Goal: Task Accomplishment & Management: Manage account settings

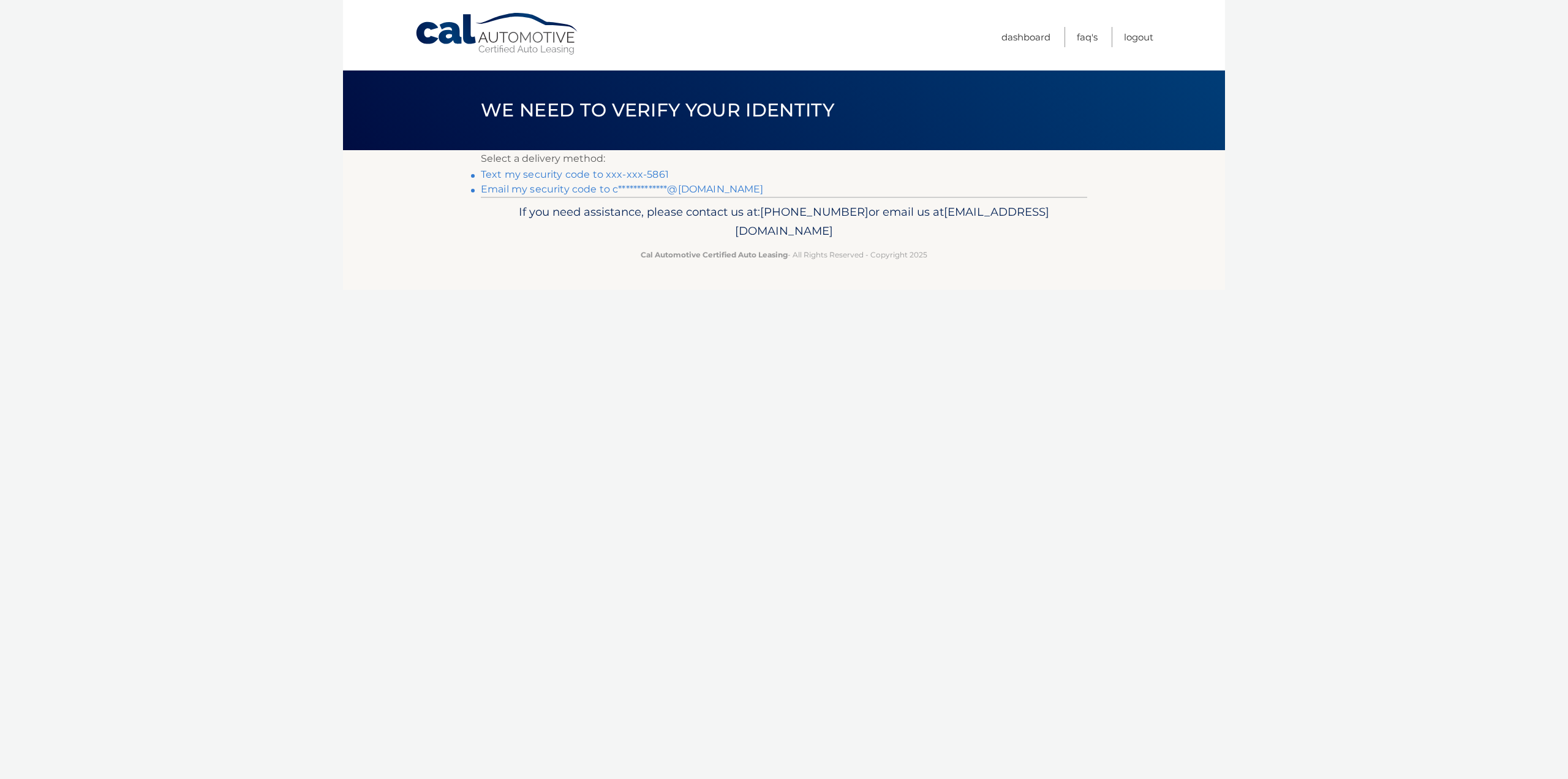
click at [614, 170] on link "Text my security code to xxx-xxx-5861" at bounding box center [575, 174] width 188 height 12
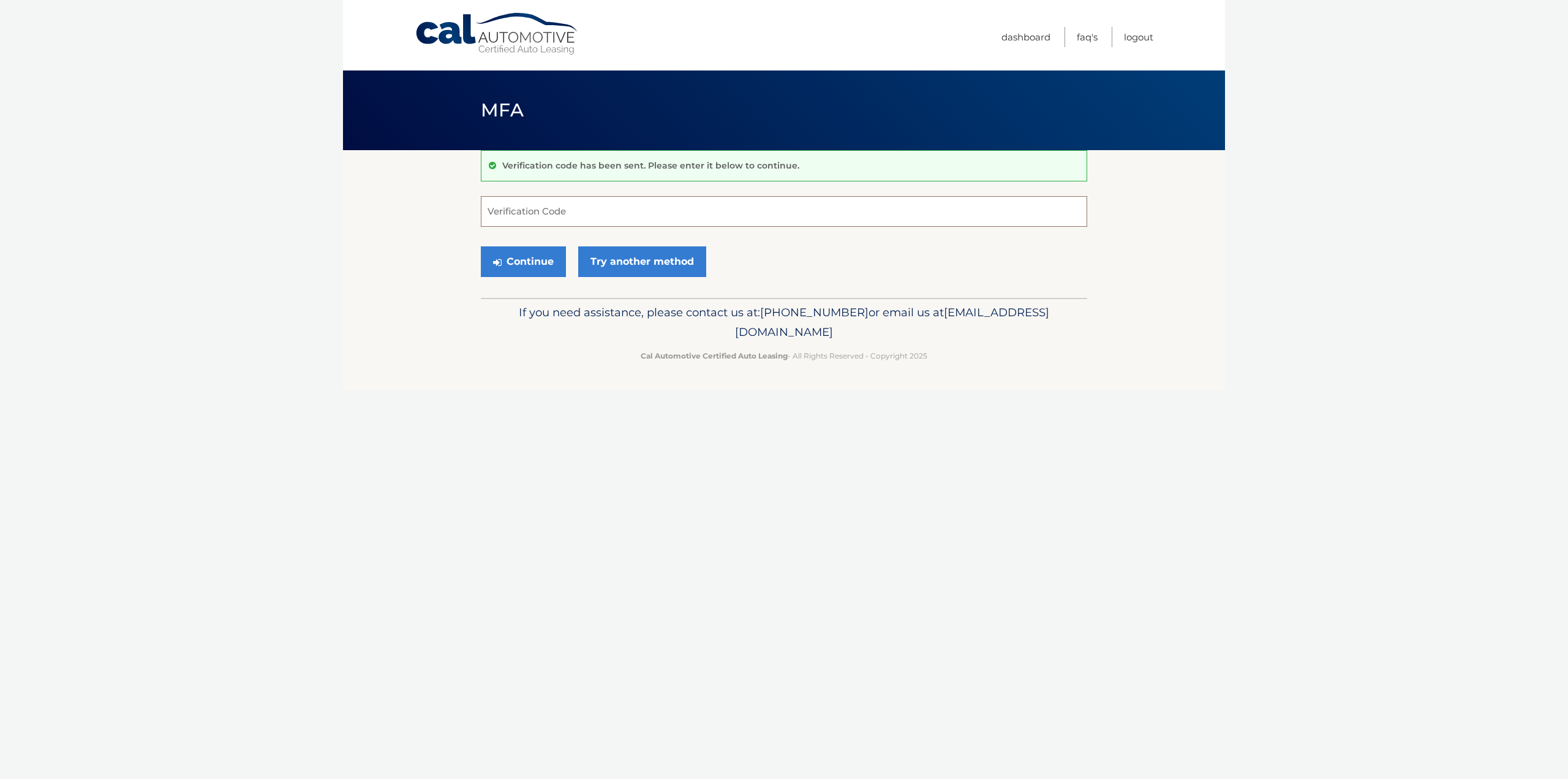
click at [559, 213] on input "Verification Code" at bounding box center [784, 211] width 606 height 31
type input "024745"
click at [481, 246] on button "Continue" at bounding box center [523, 262] width 85 height 31
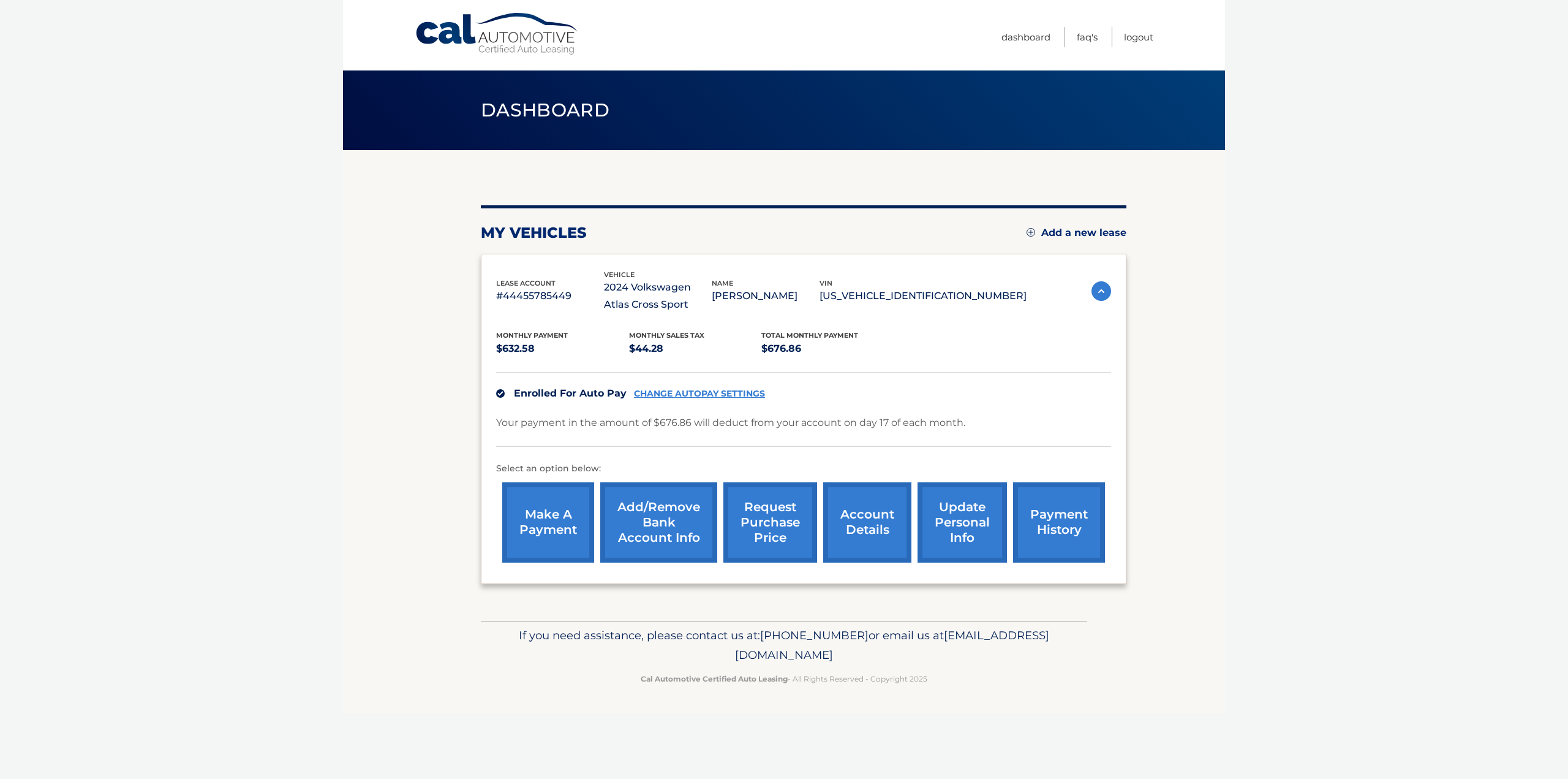
click at [649, 507] on link "Add/Remove bank account info" at bounding box center [658, 522] width 117 height 80
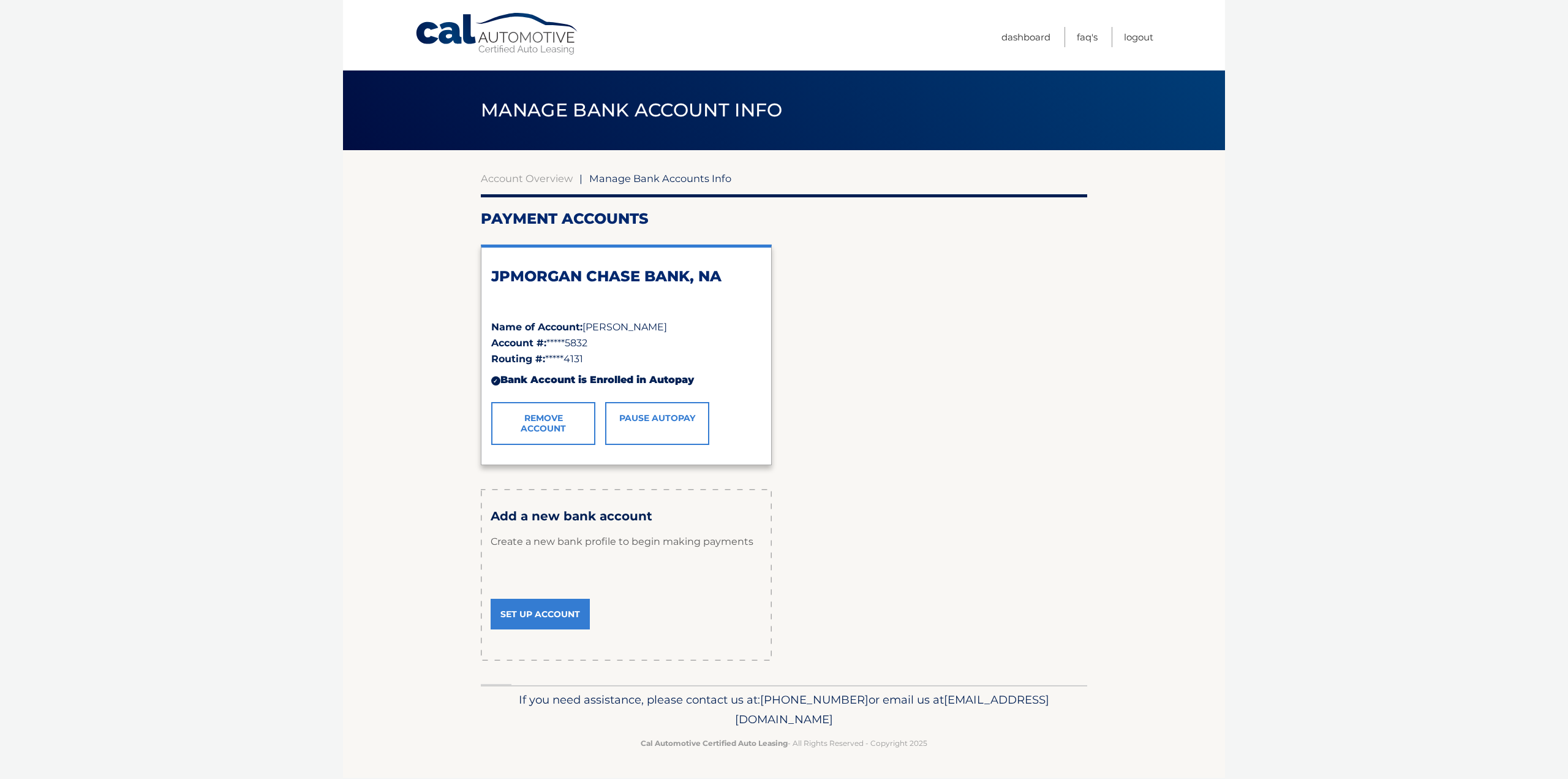
click at [554, 436] on link "Remove Account" at bounding box center [543, 423] width 104 height 43
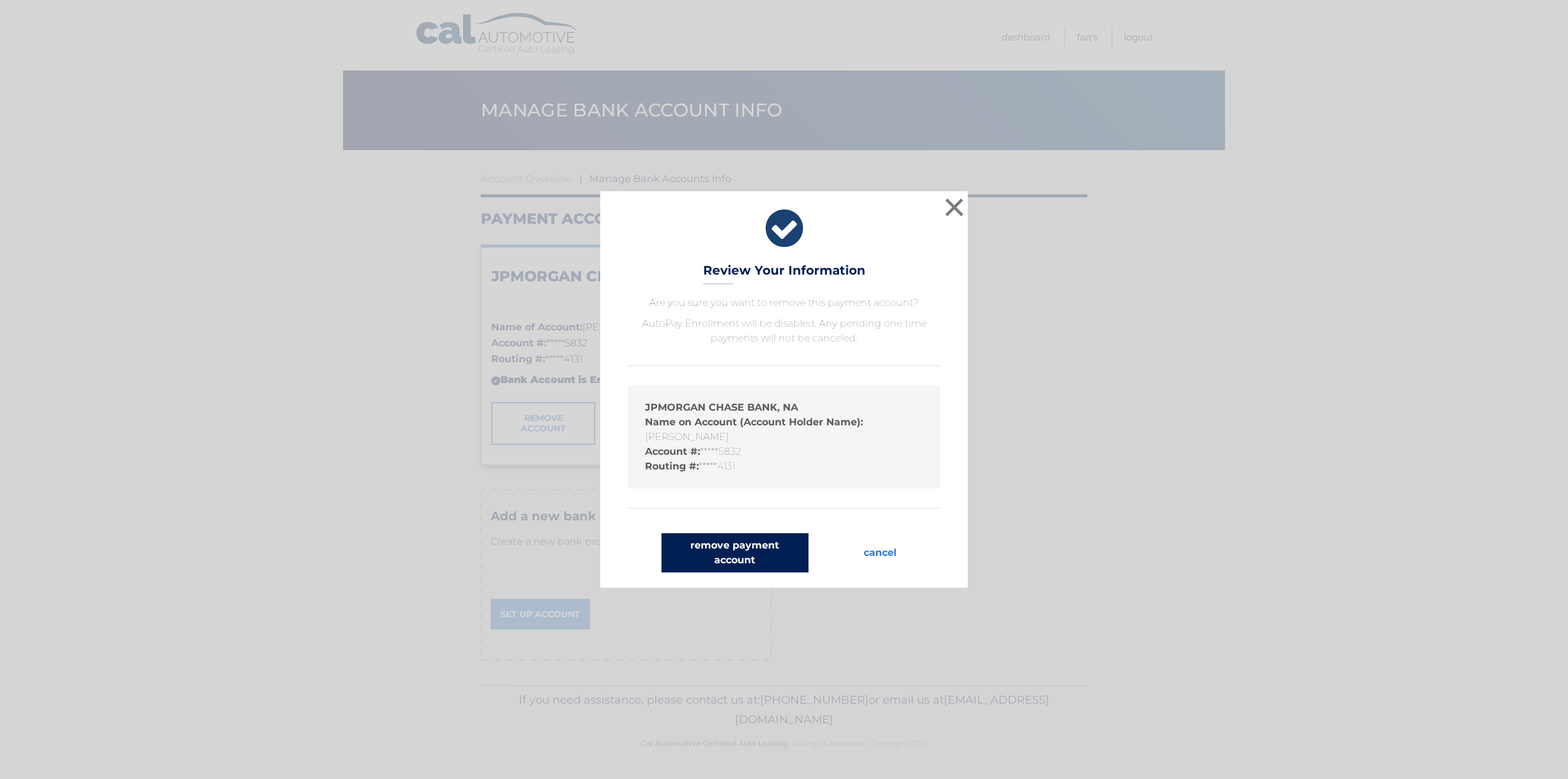
click at [713, 534] on button "remove payment account" at bounding box center [735, 552] width 147 height 39
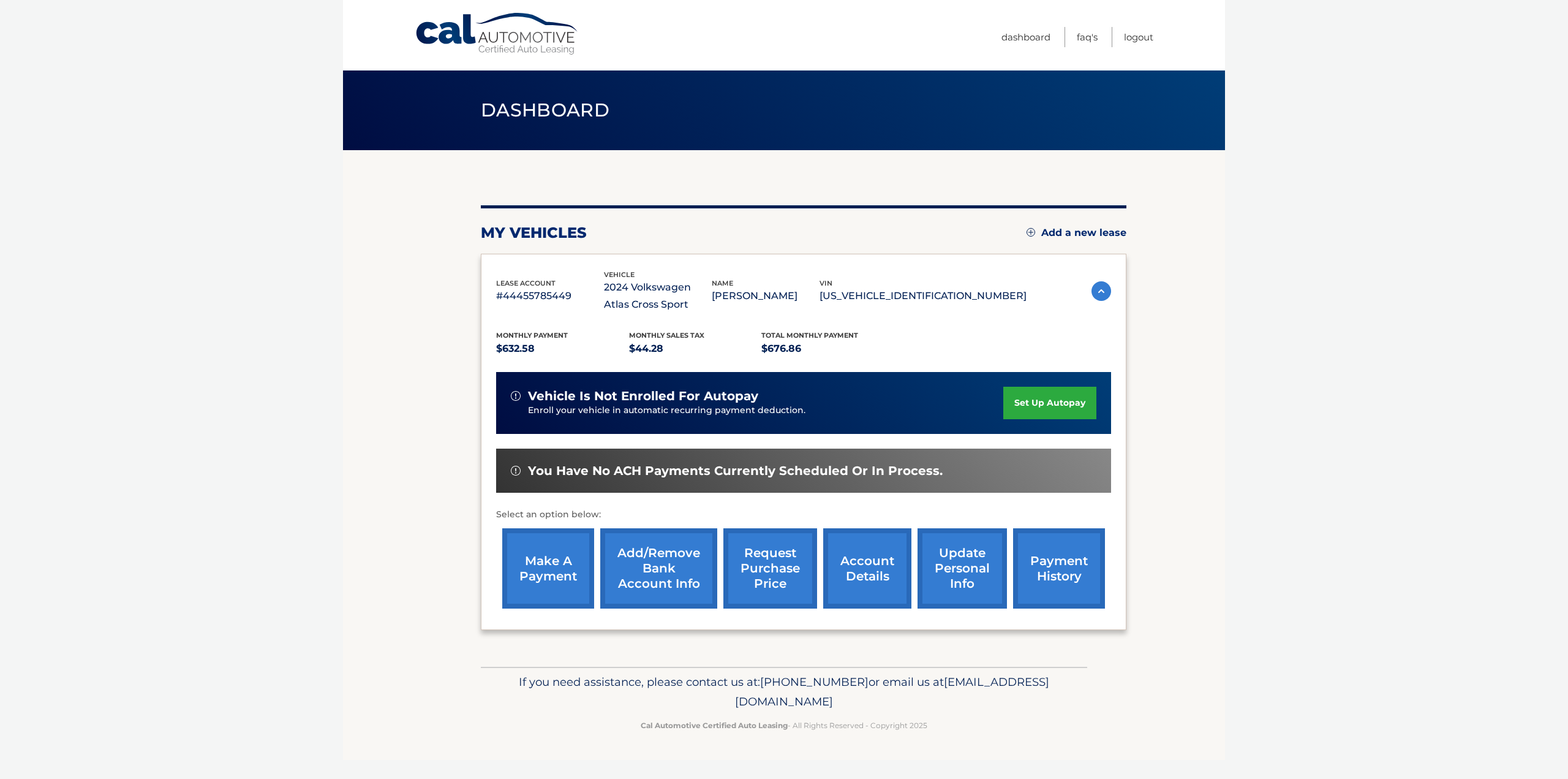
click at [1046, 382] on div "vehicle is not enrolled for autopay Enroll your vehicle in automatic recurring …" at bounding box center [803, 403] width 615 height 62
click at [1049, 402] on link "set up autopay" at bounding box center [1049, 402] width 93 height 33
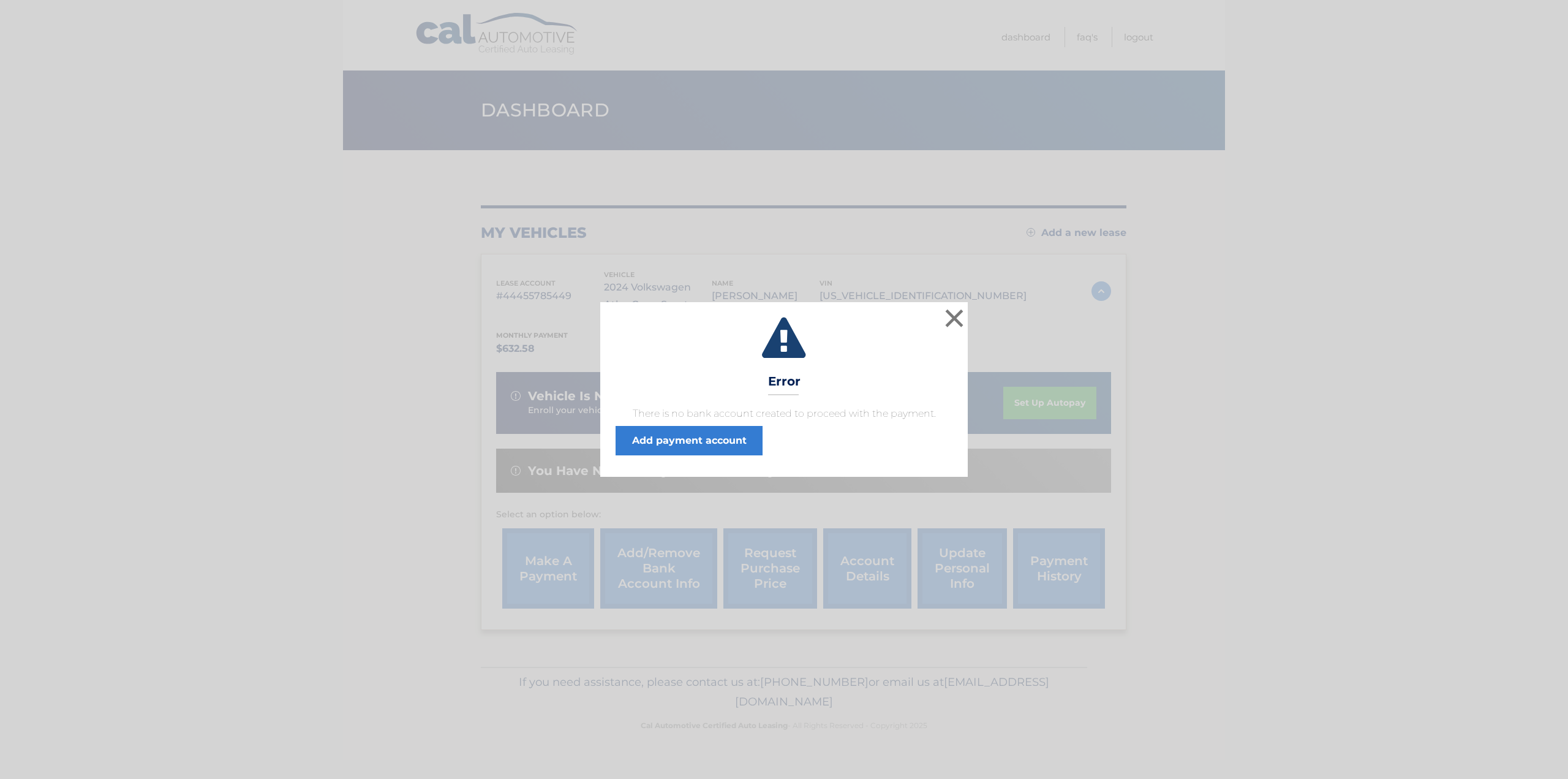
click at [690, 425] on span "There is no bank account created to proceed with the payment. Add payment accou…" at bounding box center [784, 430] width 337 height 49
click at [686, 435] on link "Add payment account" at bounding box center [689, 441] width 147 height 30
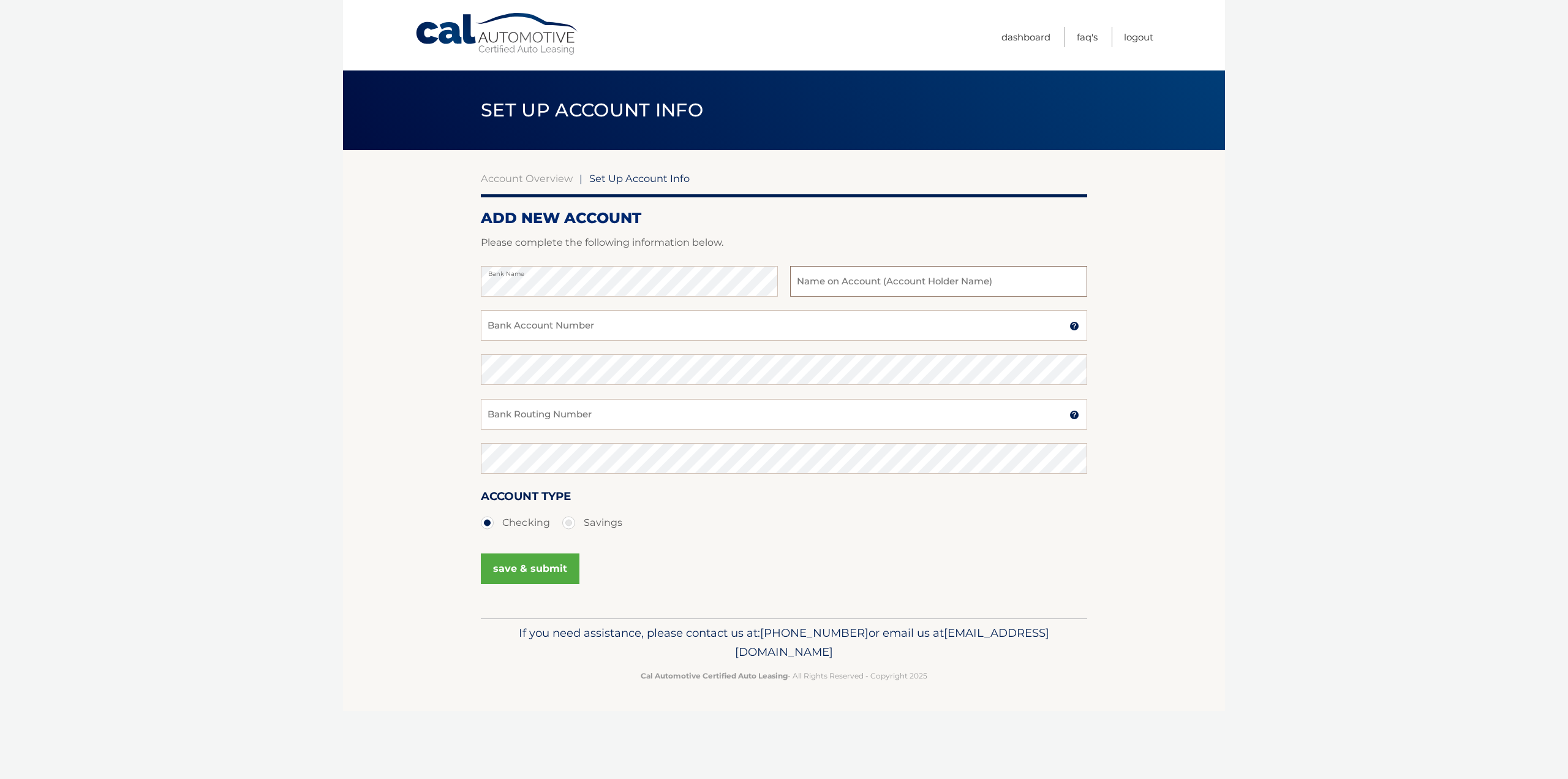
click at [928, 285] on input "text" at bounding box center [938, 281] width 297 height 31
type input "[PERSON_NAME]"
click at [612, 328] on input "Bank Account Number" at bounding box center [784, 325] width 606 height 31
type input "8902041023436"
click at [522, 422] on input "Bank Routing Number" at bounding box center [784, 414] width 606 height 31
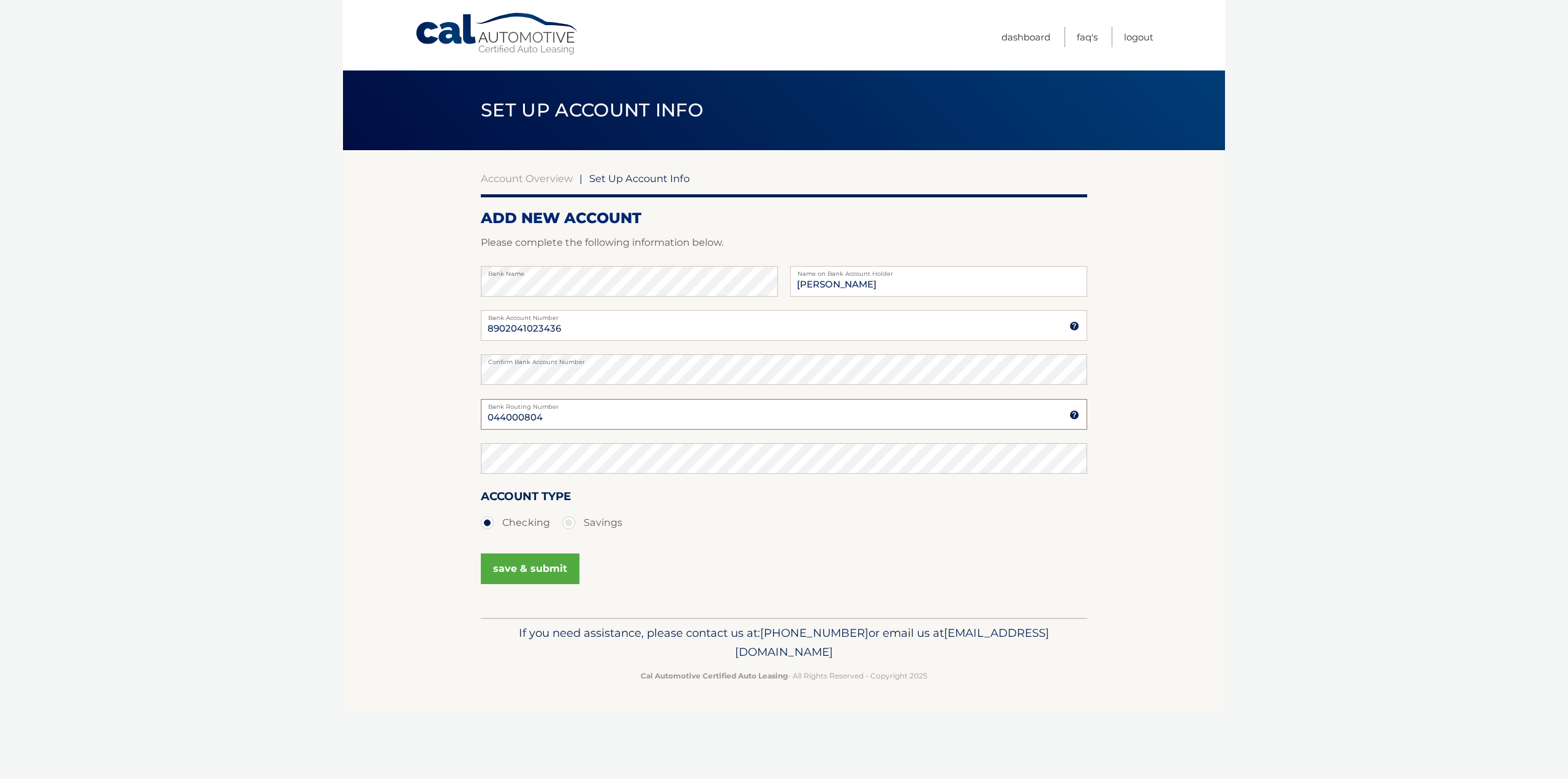
type input "044000804"
click at [551, 578] on button "save & submit" at bounding box center [530, 569] width 99 height 31
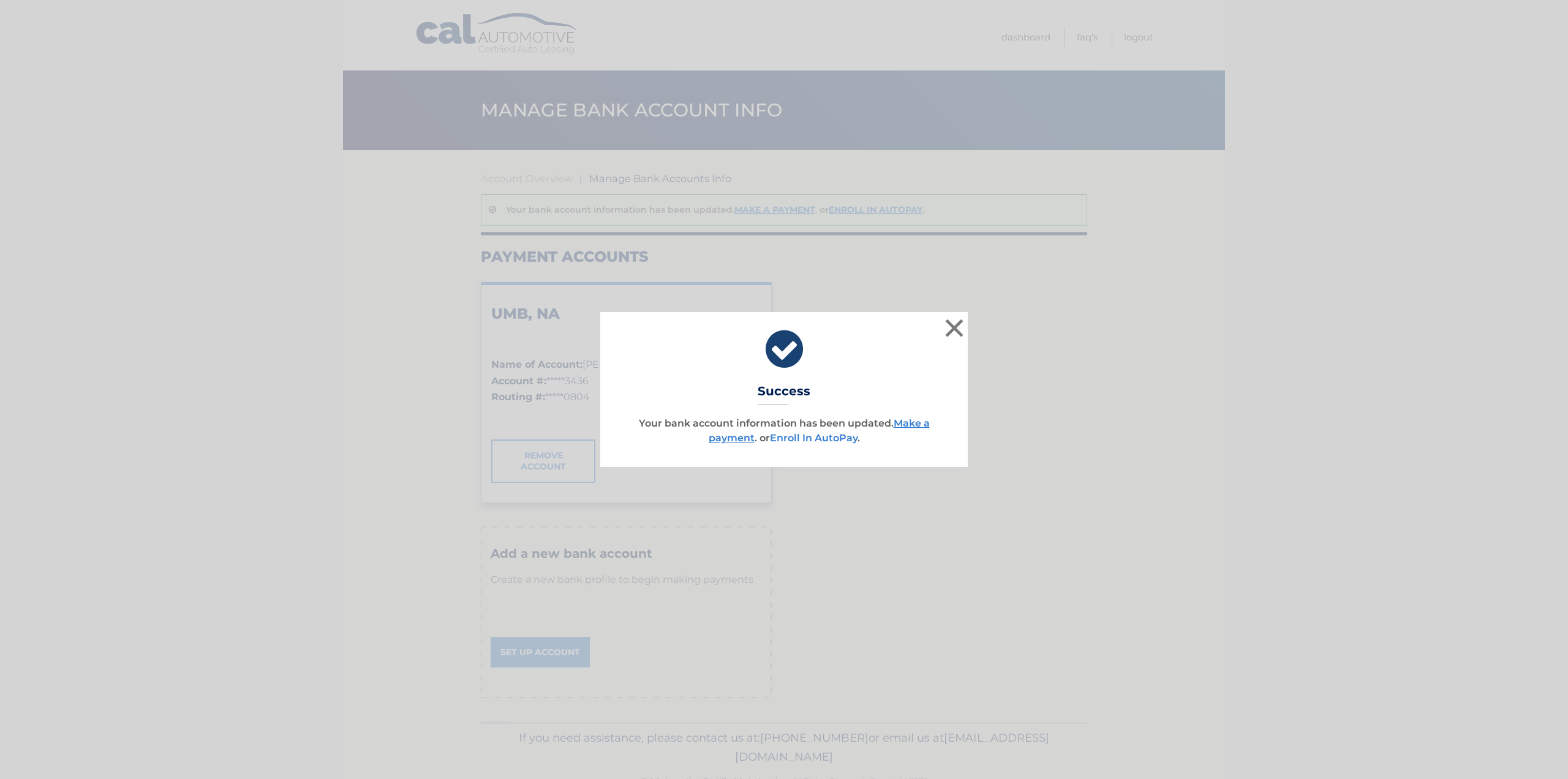
click at [826, 433] on link "Enroll In AutoPay" at bounding box center [814, 438] width 88 height 12
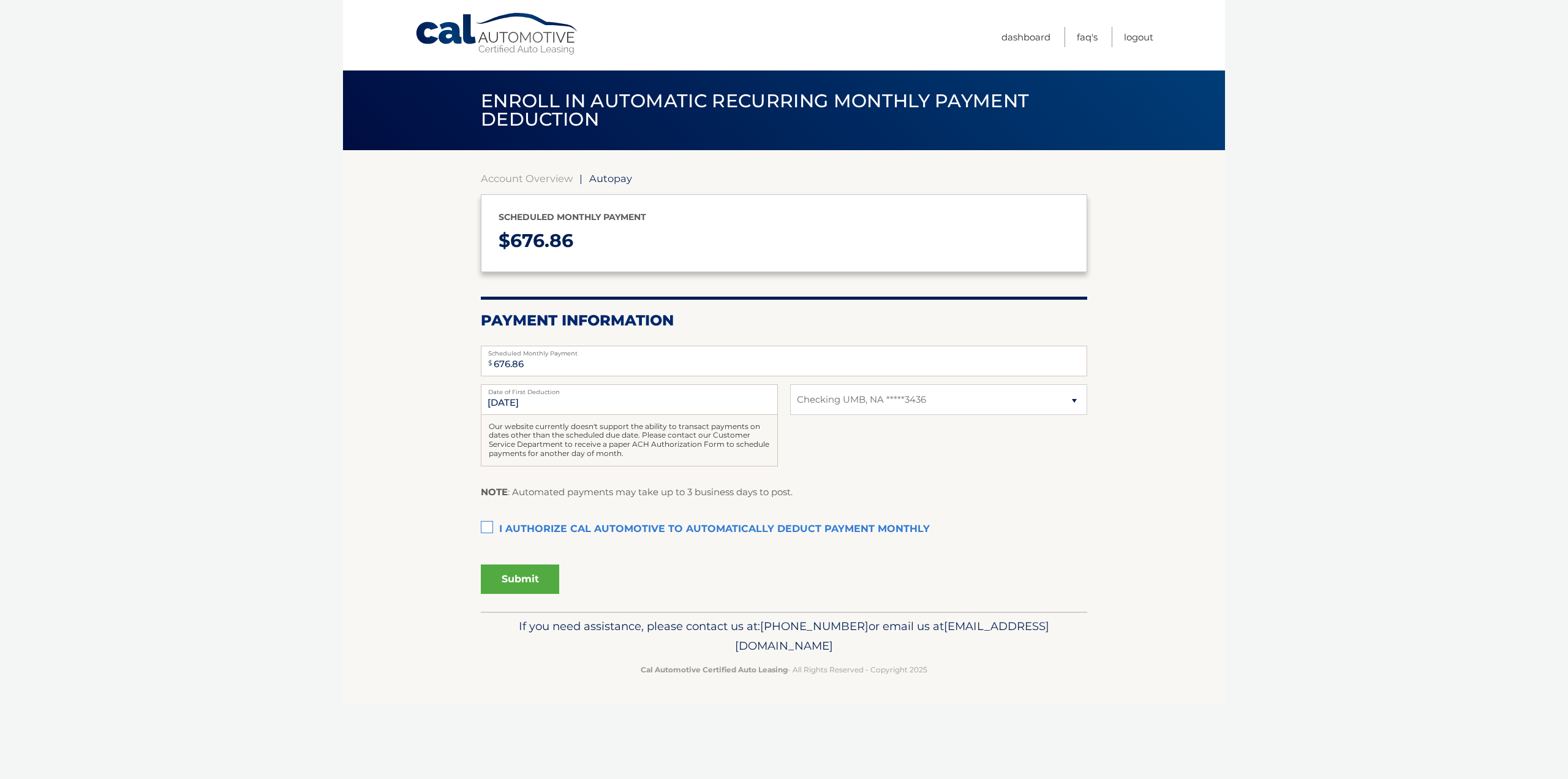
select select "MGFjYTA1ZGYtYzczZi00Yjc0LTg5NGEtYTY3OGVjYzcwYzhk"
click at [484, 527] on label "I authorize cal automotive to automatically deduct payment monthly This checkbo…" at bounding box center [784, 529] width 606 height 25
click at [0, 0] on input "I authorize cal automotive to automatically deduct payment monthly This checkbo…" at bounding box center [0, 0] width 0 height 0
click at [955, 395] on select "Select Bank Account Checking UMB, NA *****3436" at bounding box center [938, 399] width 297 height 31
click at [1214, 360] on section "Account Overview | Autopay Scheduled monthly payment $ 676.86 Payment Informati…" at bounding box center [784, 381] width 882 height 461
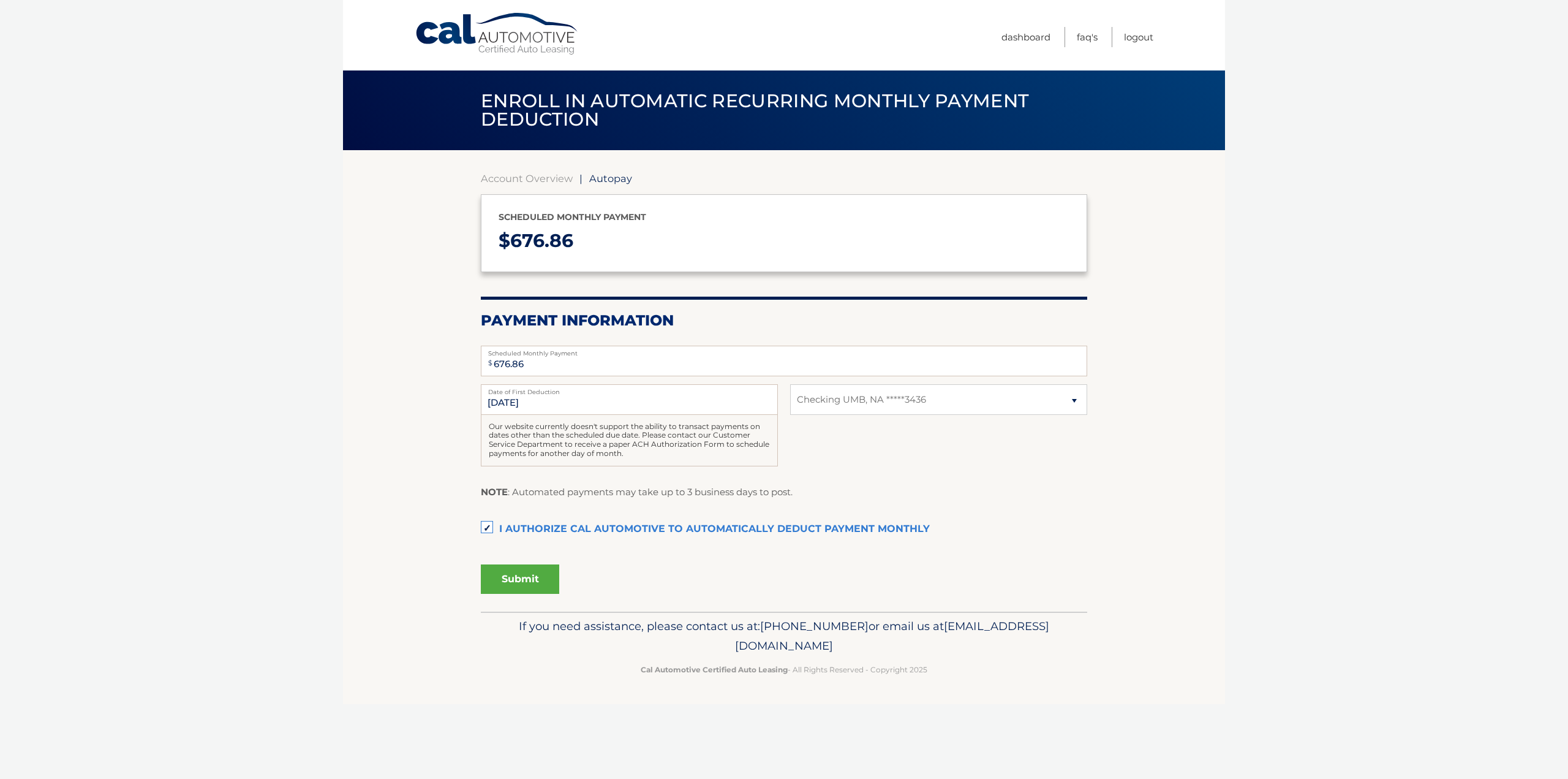
click at [506, 581] on button "Submit" at bounding box center [520, 579] width 78 height 30
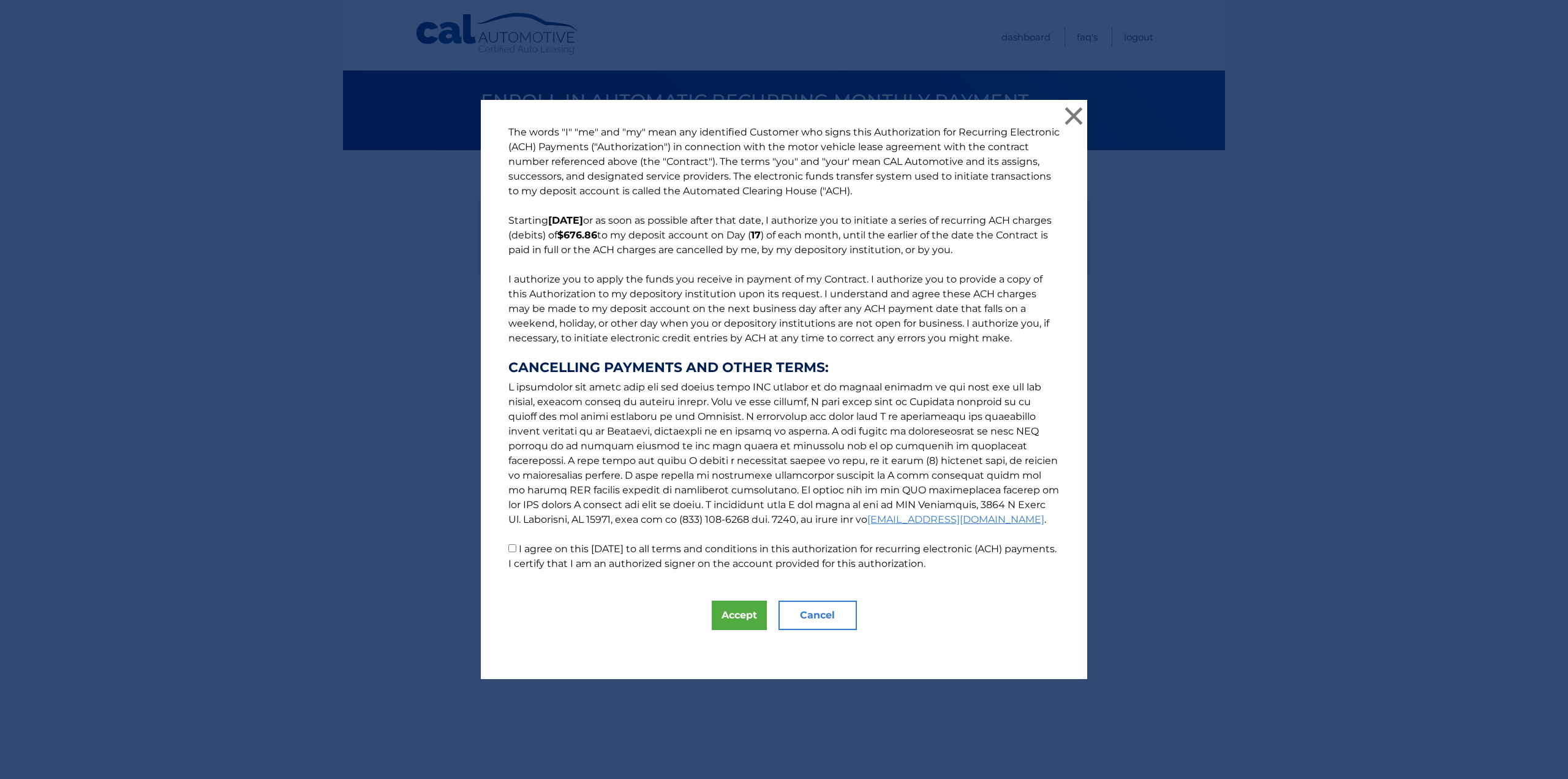
click at [517, 546] on label "I agree on this 09/06/2025 to all terms and conditions in this authorization fo…" at bounding box center [782, 556] width 548 height 27
click at [516, 546] on input "I agree on this 09/06/2025 to all terms and conditions in this authorization fo…" at bounding box center [512, 548] width 8 height 8
checkbox input "true"
click at [729, 618] on button "Accept" at bounding box center [739, 615] width 55 height 30
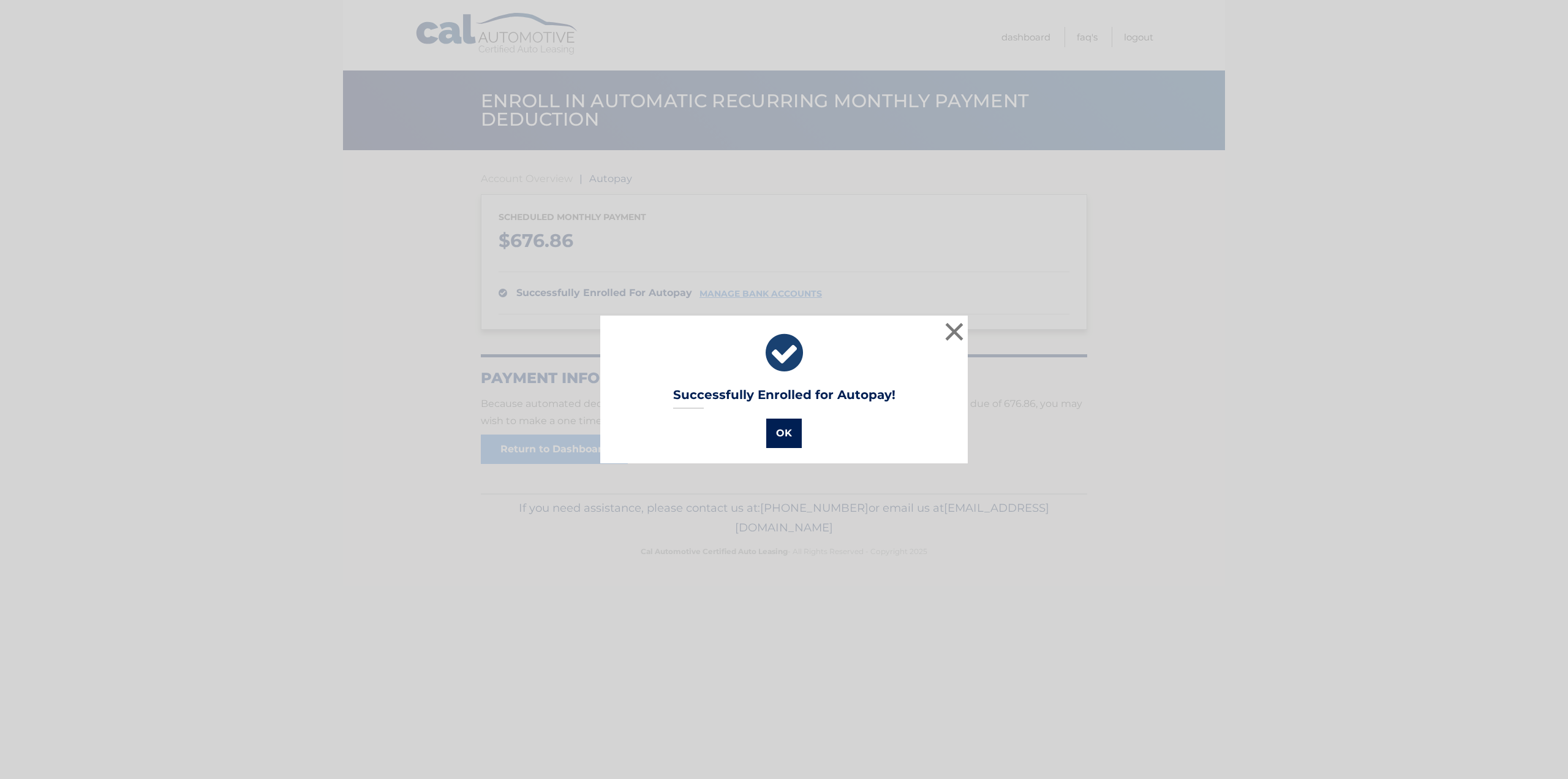
click at [773, 442] on button "OK" at bounding box center [784, 433] width 35 height 30
